Goal: Find specific page/section: Find specific page/section

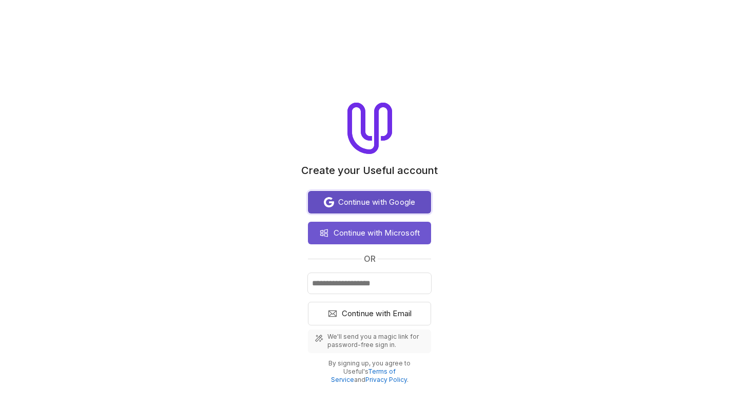
click at [376, 212] on button "Continue with Google" at bounding box center [369, 202] width 123 height 23
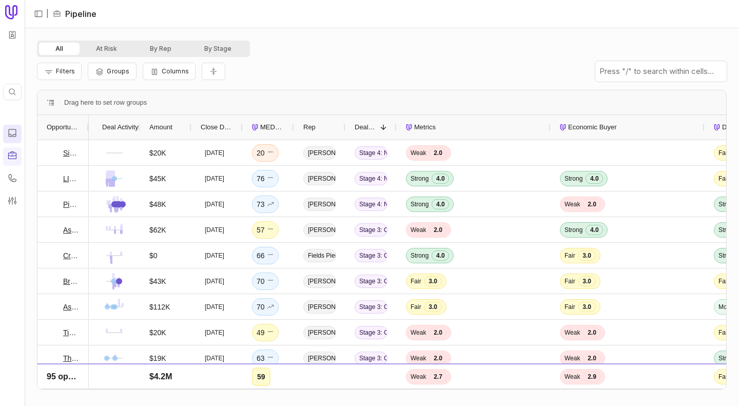
click at [10, 134] on icon at bounding box center [13, 133] width 8 height 8
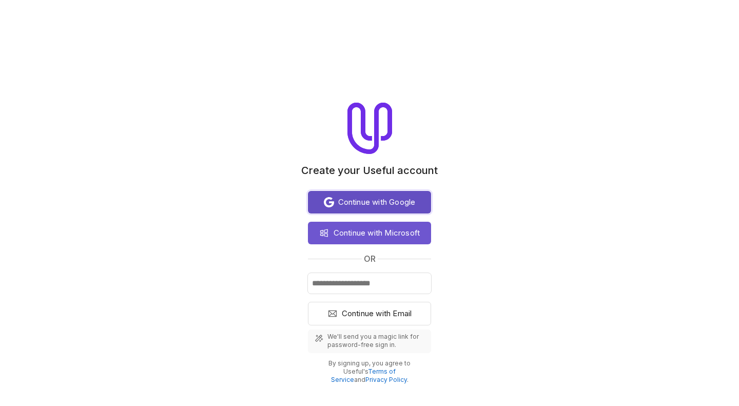
click at [407, 196] on button "Continue with Google" at bounding box center [369, 202] width 123 height 23
